Goal: Task Accomplishment & Management: Complete application form

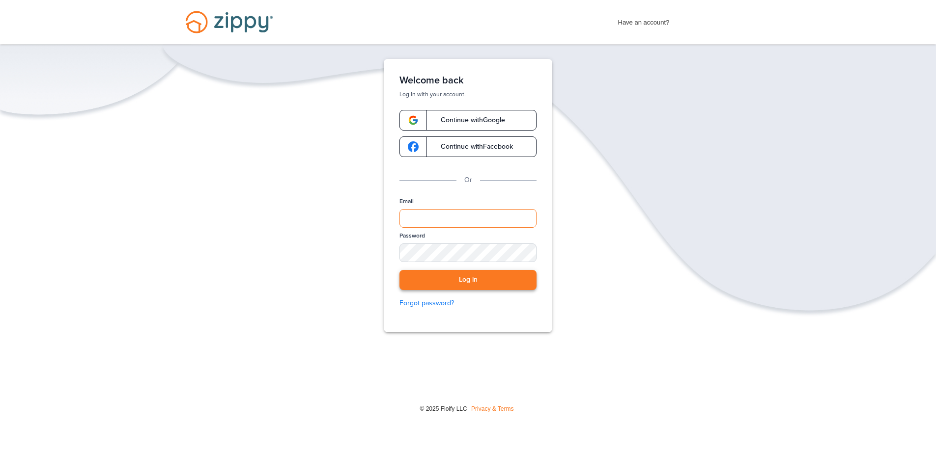
type input "**********"
click at [465, 283] on button "Log in" at bounding box center [467, 280] width 137 height 20
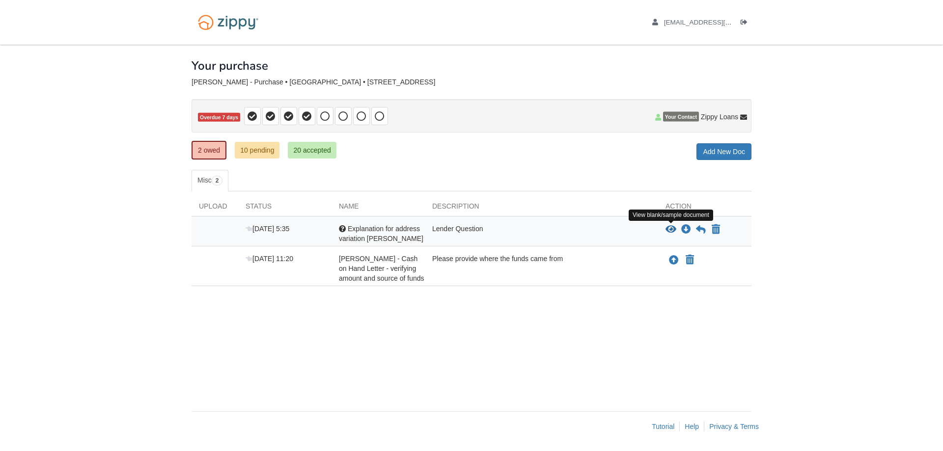
click at [673, 228] on icon "View Explanation for address variation LaTisha" at bounding box center [671, 230] width 11 height 10
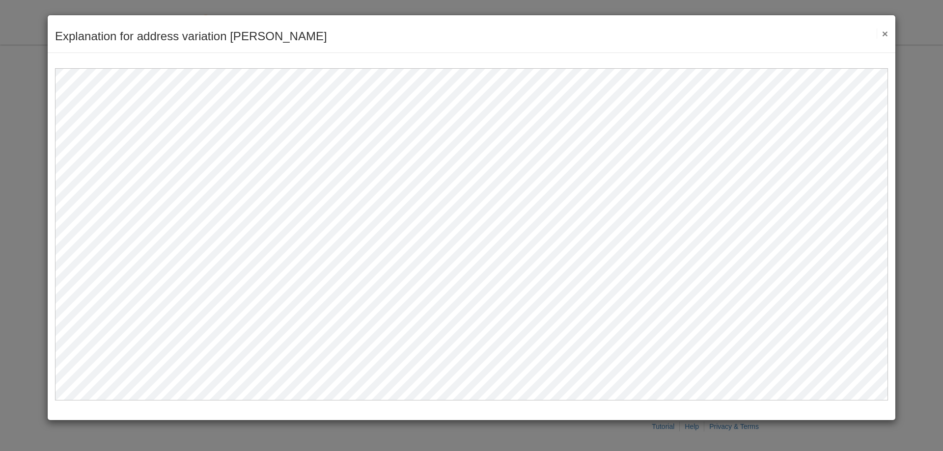
click at [885, 34] on button "×" at bounding box center [882, 33] width 11 height 10
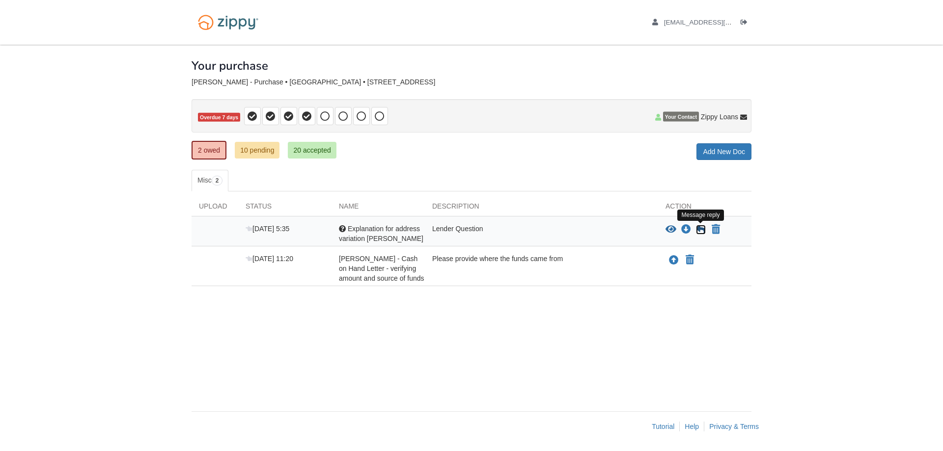
click at [702, 228] on icon at bounding box center [701, 230] width 10 height 10
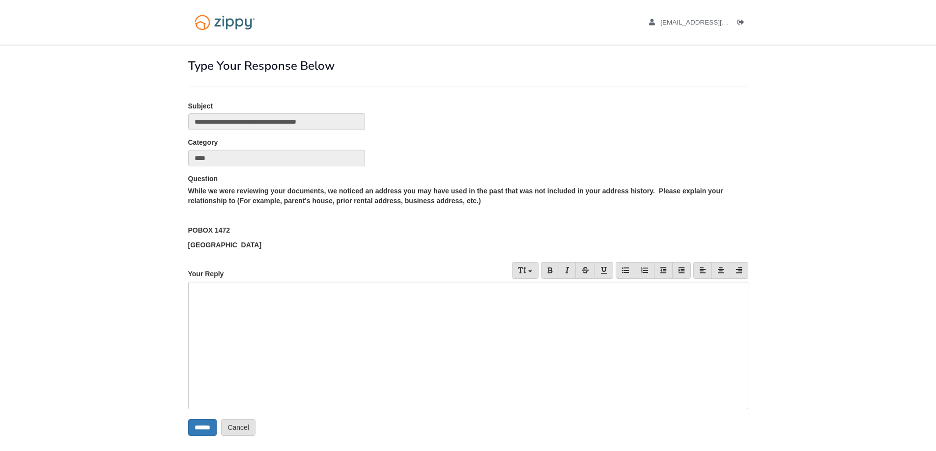
click at [207, 296] on div at bounding box center [468, 346] width 560 height 128
click at [200, 428] on input "******" at bounding box center [202, 428] width 28 height 17
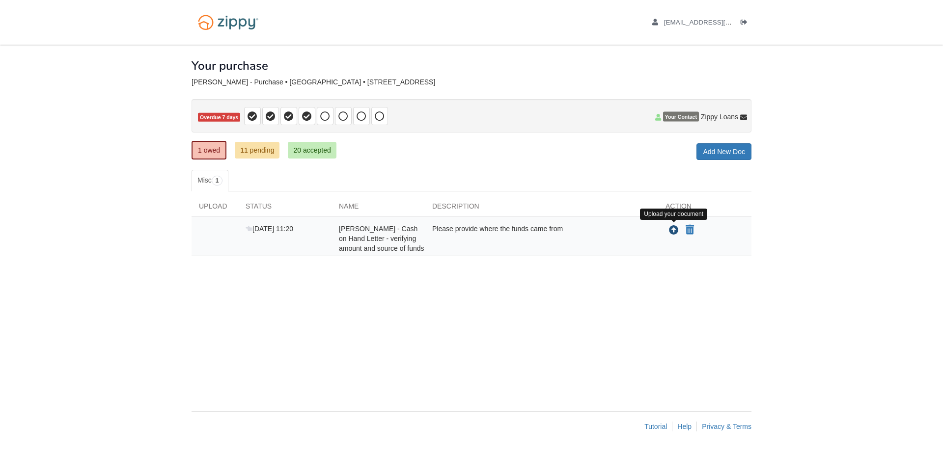
click at [674, 232] on icon "Upload LaTisha Hawkins - Cash on Hand Letter - verifying amount and source of f…" at bounding box center [674, 231] width 10 height 10
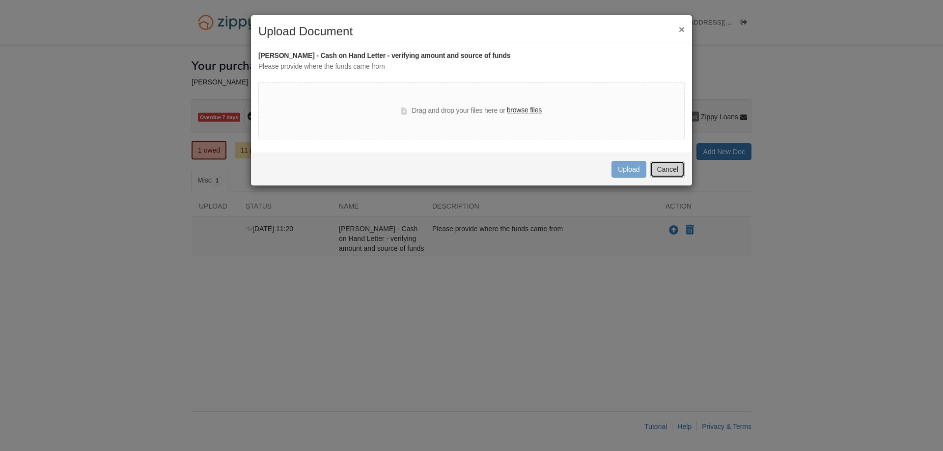
click at [678, 168] on button "Cancel" at bounding box center [667, 169] width 34 height 17
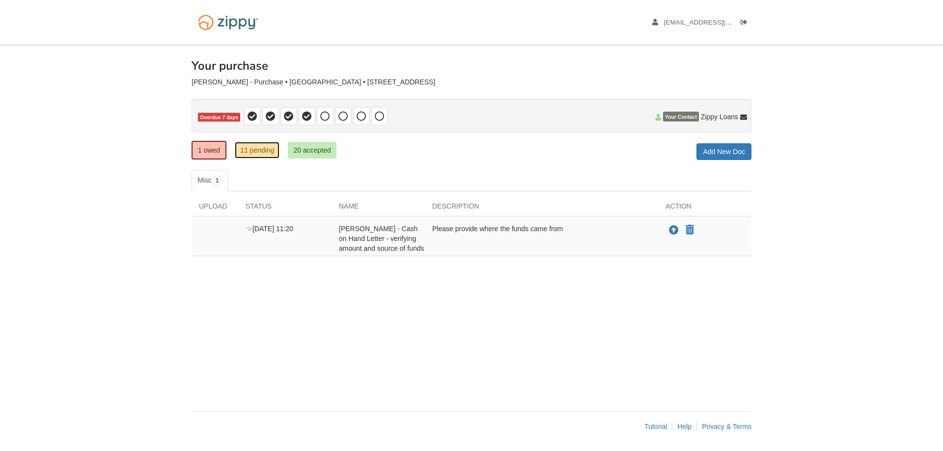
click at [258, 150] on link "11 pending" at bounding box center [257, 150] width 45 height 17
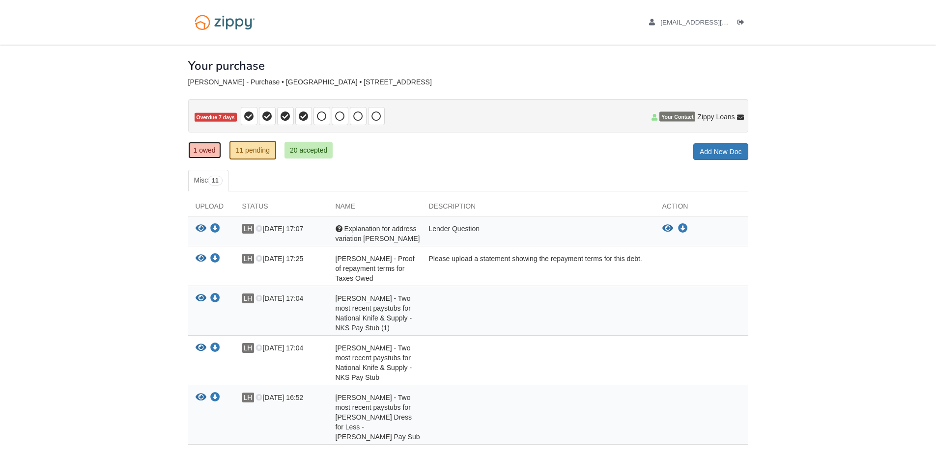
click at [210, 147] on link "1 owed" at bounding box center [204, 150] width 33 height 17
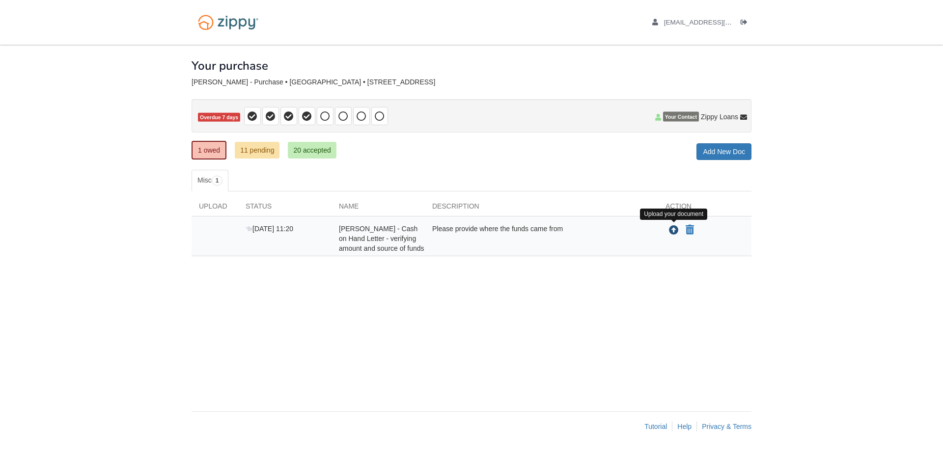
click at [676, 233] on icon "Upload LaTisha Hawkins - Cash on Hand Letter - verifying amount and source of f…" at bounding box center [674, 231] width 10 height 10
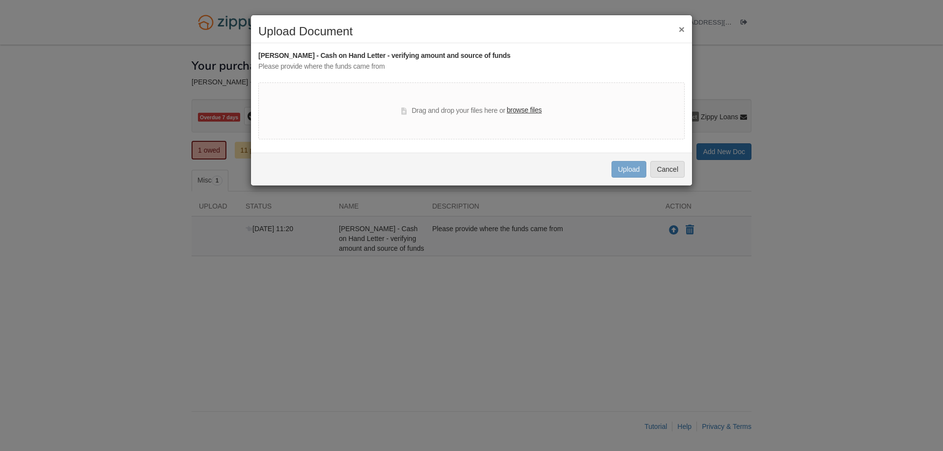
click at [513, 112] on label "browse files" at bounding box center [524, 110] width 35 height 11
click at [0, 0] on input "browse files" at bounding box center [0, 0] width 0 height 0
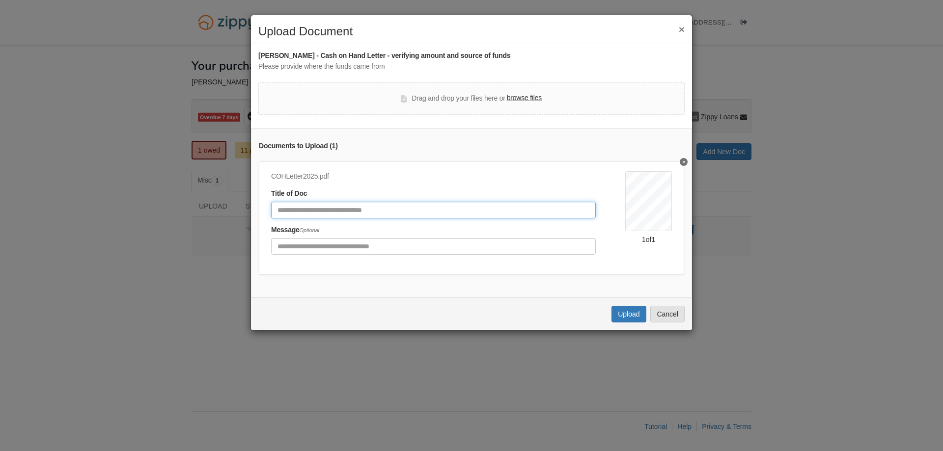
click at [360, 209] on input "Document Title" at bounding box center [433, 210] width 325 height 17
type input "**********"
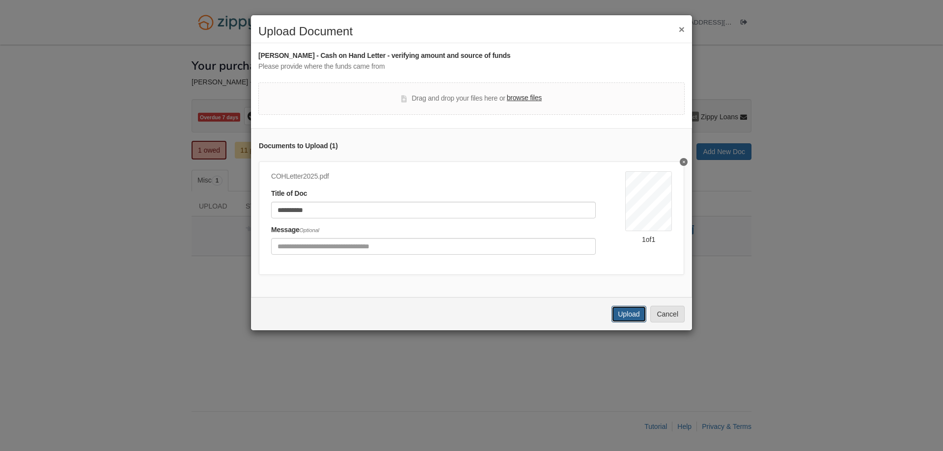
click at [631, 322] on button "Upload" at bounding box center [629, 314] width 34 height 17
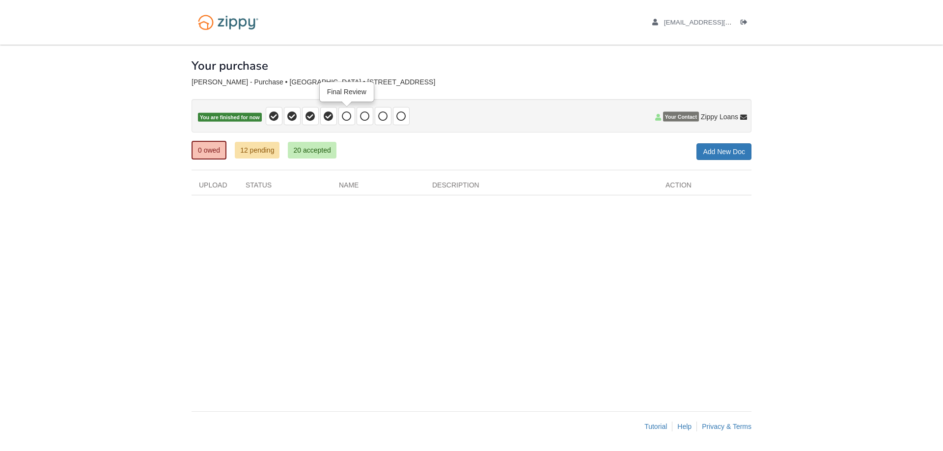
click at [348, 116] on icon at bounding box center [347, 117] width 10 height 10
click at [327, 117] on icon at bounding box center [329, 117] width 10 height 10
click at [344, 118] on icon at bounding box center [347, 117] width 10 height 10
click at [348, 112] on icon at bounding box center [347, 117] width 10 height 10
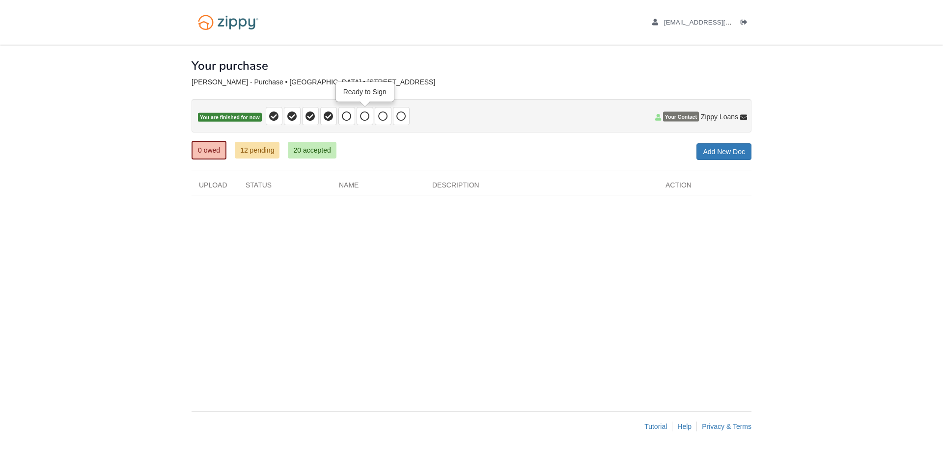
click at [364, 115] on icon at bounding box center [365, 117] width 10 height 10
click at [380, 116] on icon at bounding box center [383, 117] width 10 height 10
click at [402, 113] on icon at bounding box center [401, 117] width 10 height 10
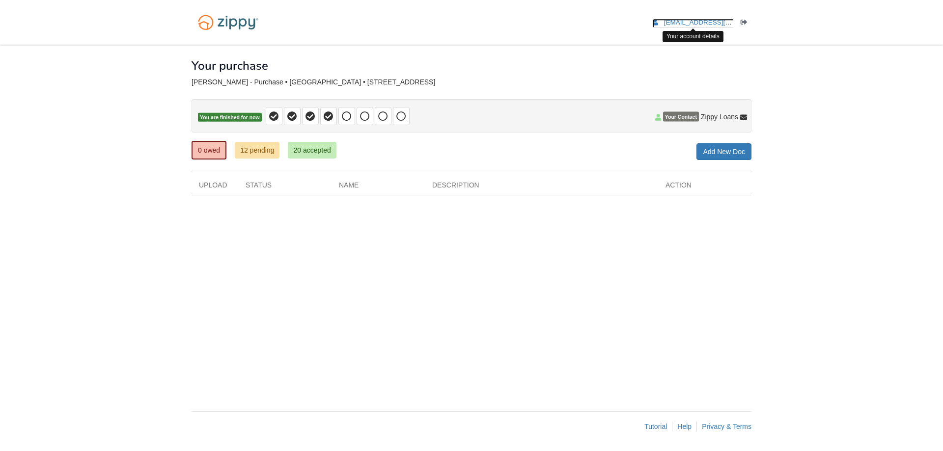
click at [693, 25] on span "latishahawkins6@gmail.com" at bounding box center [720, 22] width 112 height 7
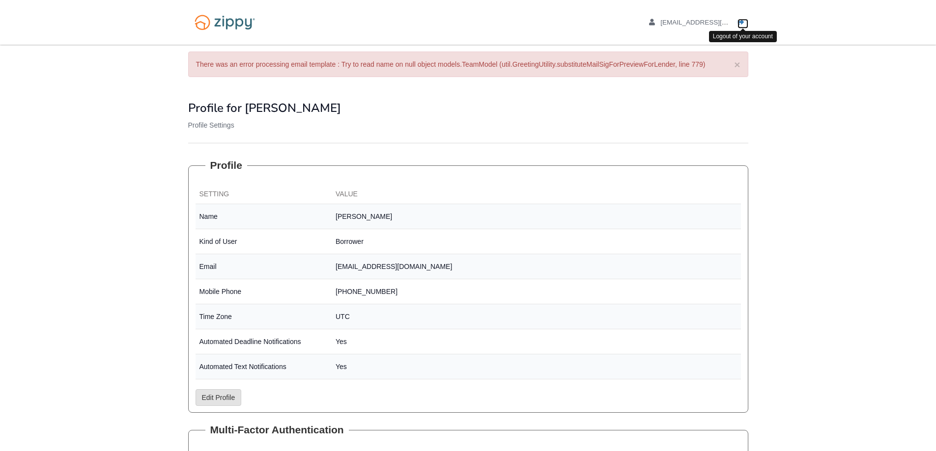
click at [743, 21] on icon "Log out" at bounding box center [740, 22] width 7 height 7
